Goal: Information Seeking & Learning: Understand process/instructions

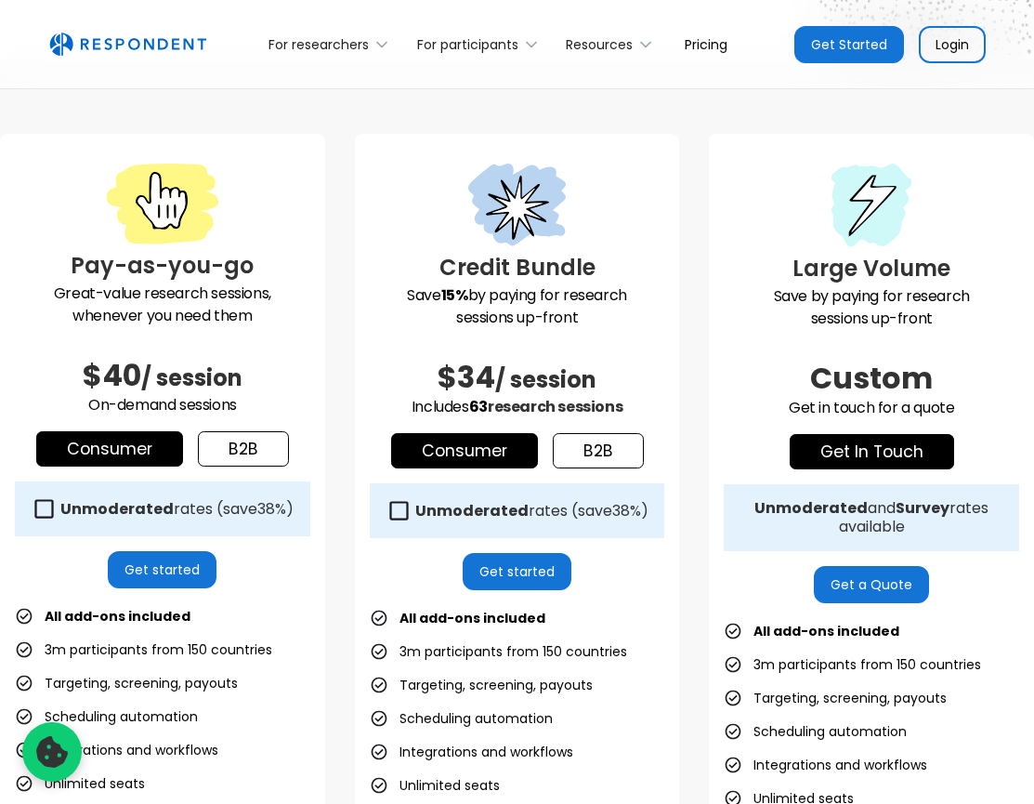
scroll to position [508, 0]
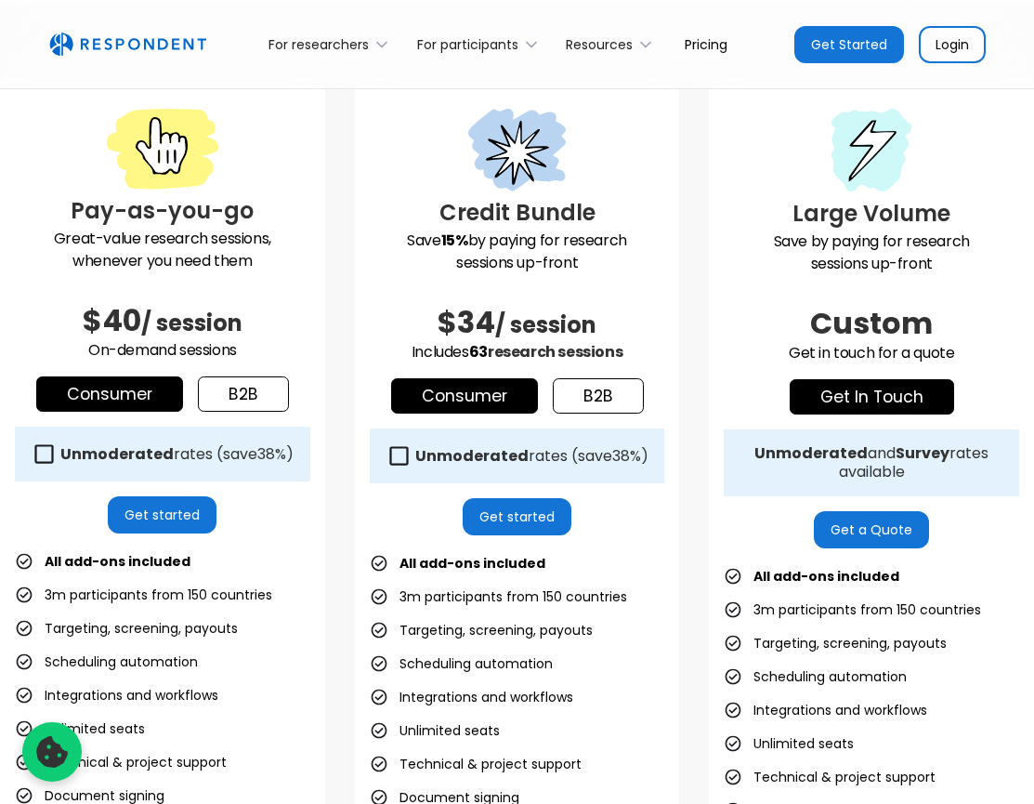
click at [57, 462] on icon at bounding box center [44, 453] width 25 height 25
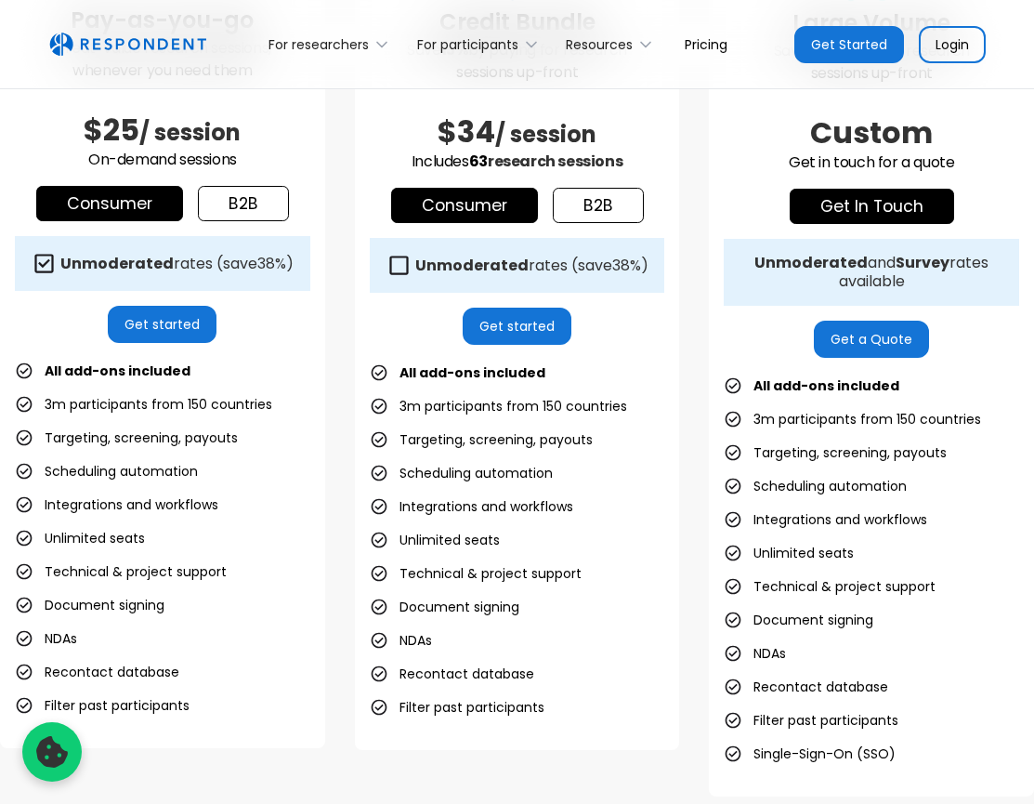
scroll to position [821, 0]
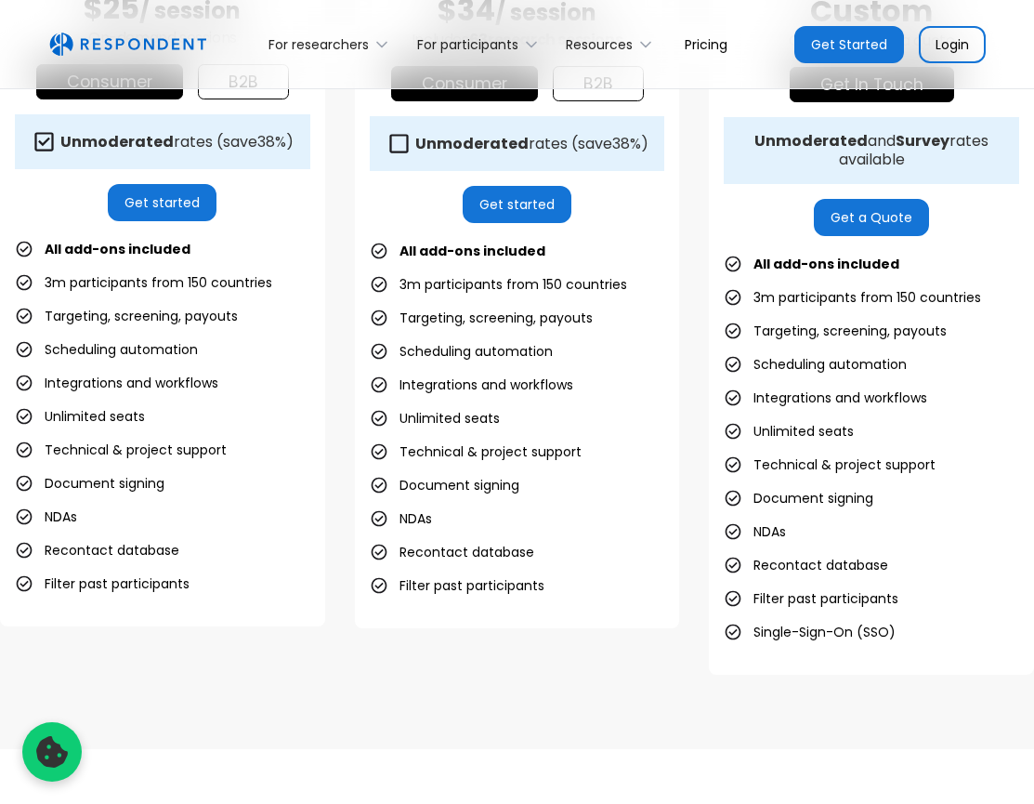
click at [144, 221] on link "Get started" at bounding box center [162, 202] width 109 height 37
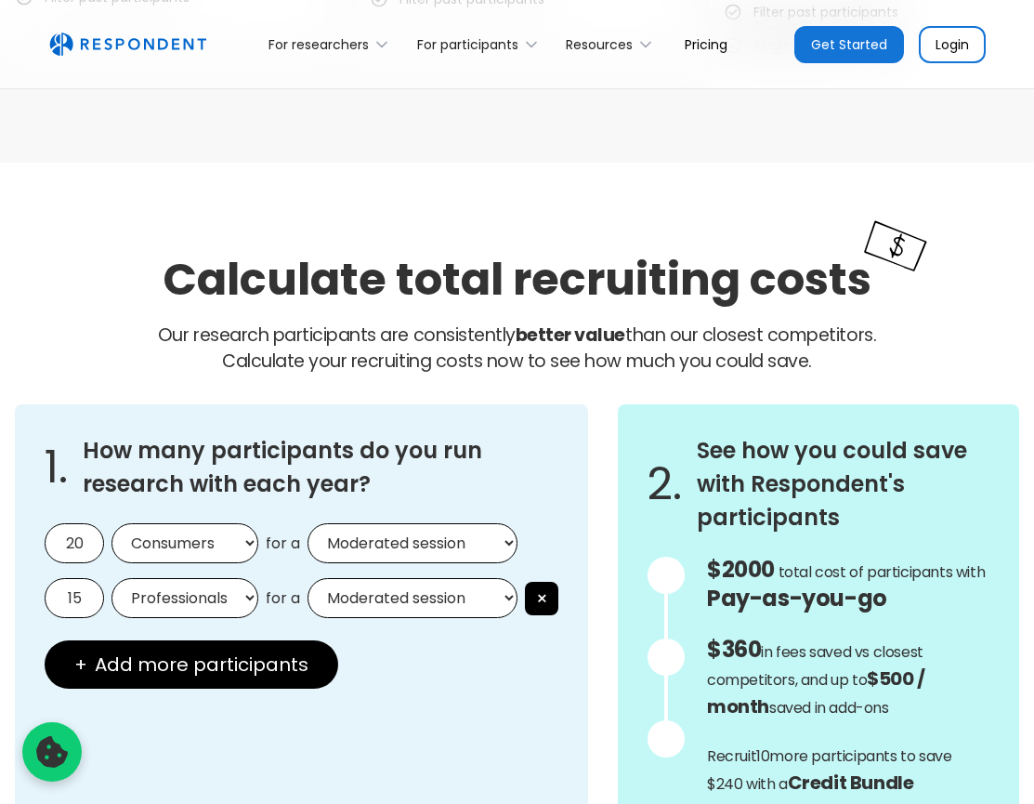
scroll to position [1481, 0]
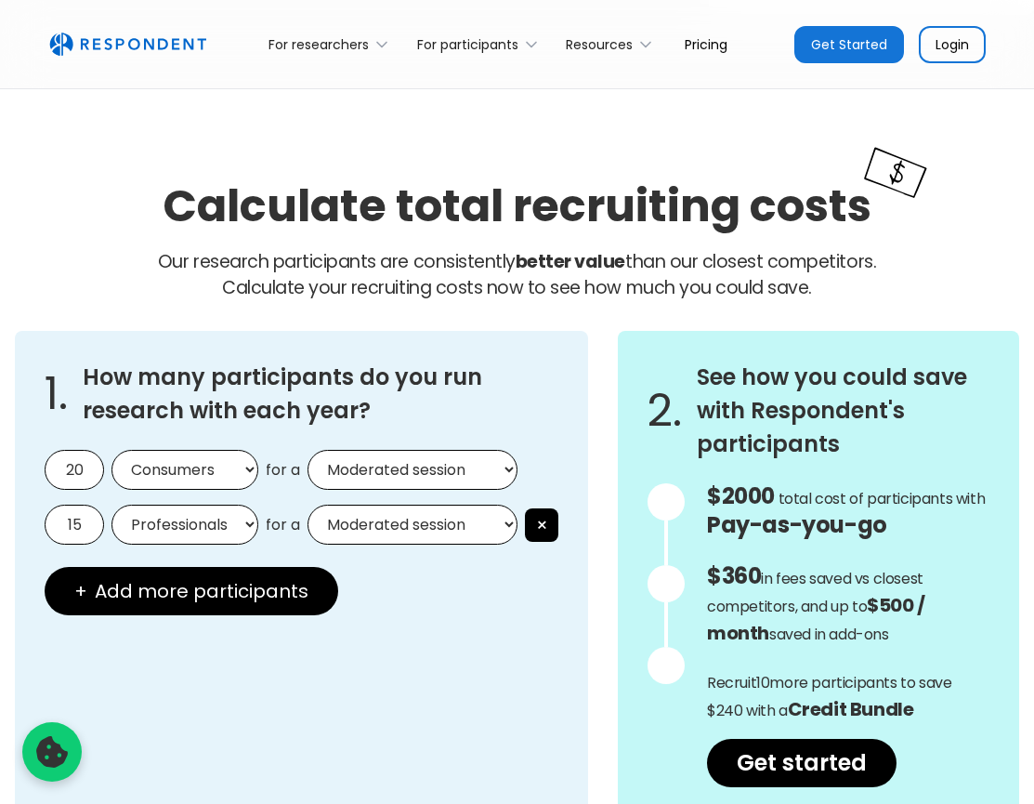
select select "unmoderated"
click at [525, 521] on button "×" at bounding box center [541, 524] width 33 height 33
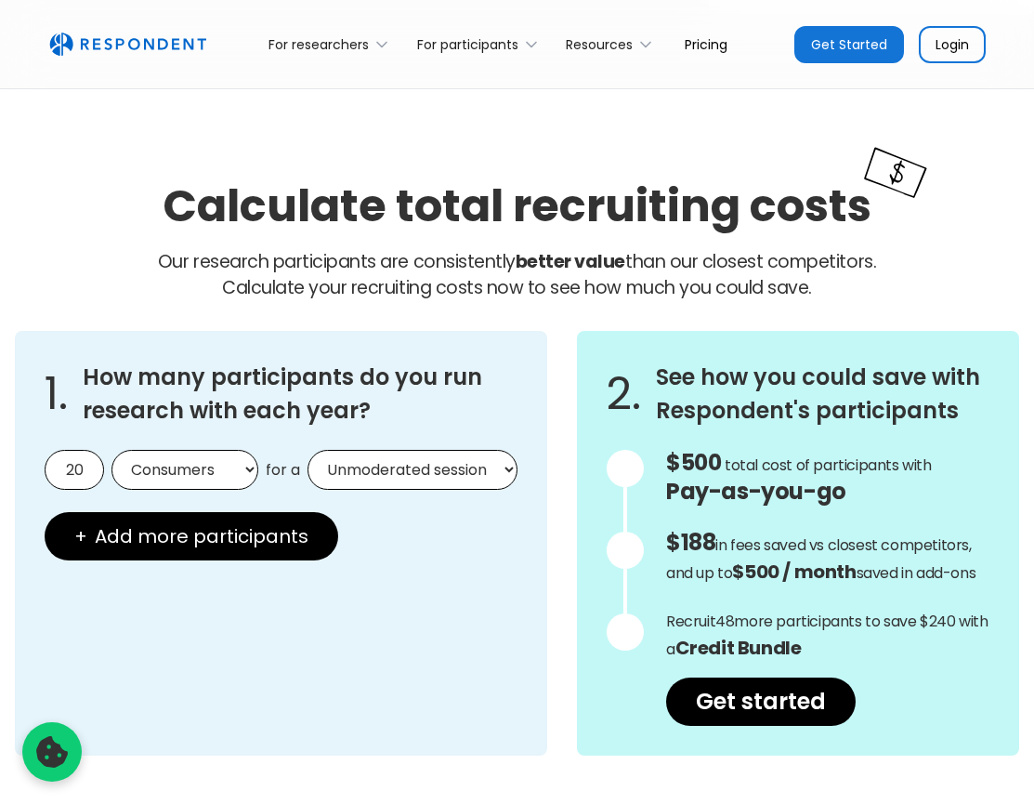
click at [82, 469] on input "20" at bounding box center [74, 470] width 59 height 40
type input "2"
click at [481, 570] on div "1. How many participants do you run research with each year? 2 Consumers Profes…" at bounding box center [281, 543] width 533 height 425
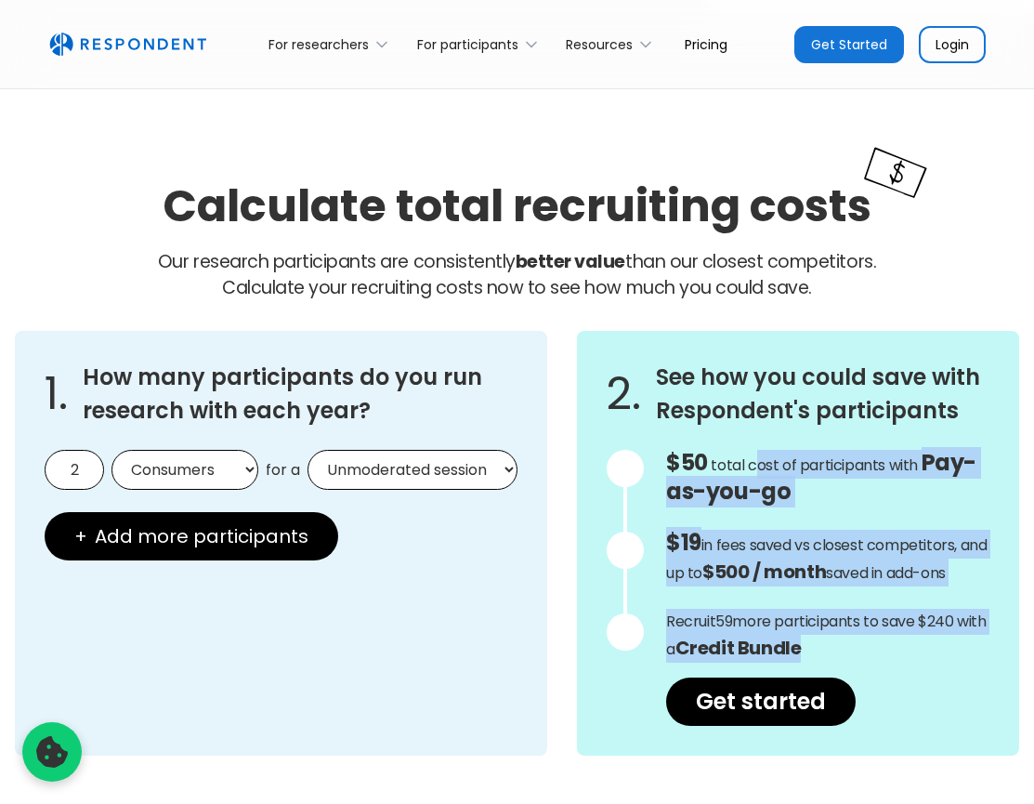
drag, startPoint x: 722, startPoint y: 467, endPoint x: 769, endPoint y: 648, distance: 187.1
click at [769, 648] on div "$50 Get in touch for the total cost of participants with Custom Pricing total c…" at bounding box center [827, 588] width 323 height 276
click at [779, 639] on p "Recruit 59 more participants to save $240 with a Credit Bundle" at bounding box center [827, 636] width 323 height 54
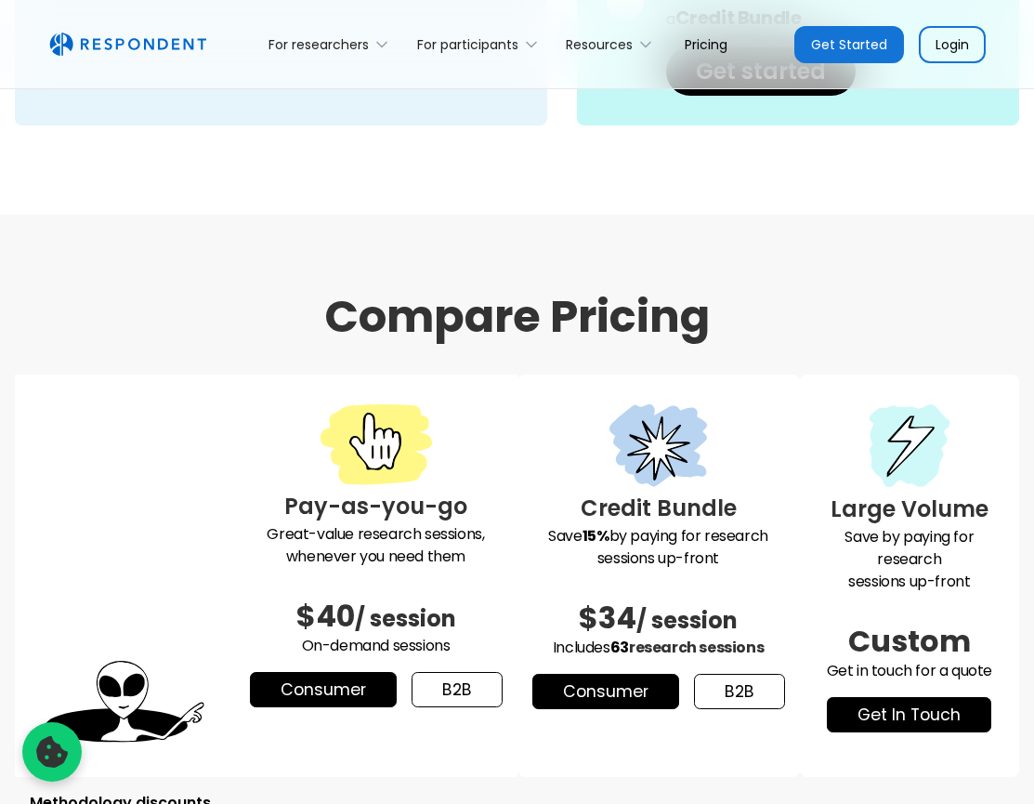
scroll to position [2352, 0]
